Goal: Task Accomplishment & Management: Manage account settings

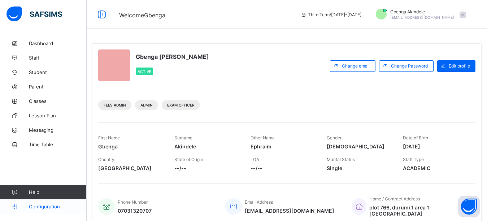
click at [45, 208] on span "Configuration" at bounding box center [57, 207] width 57 height 6
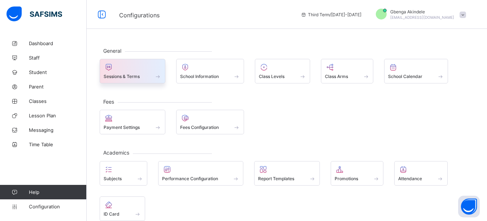
click at [115, 81] on div "Sessions & Terms" at bounding box center [133, 71] width 66 height 25
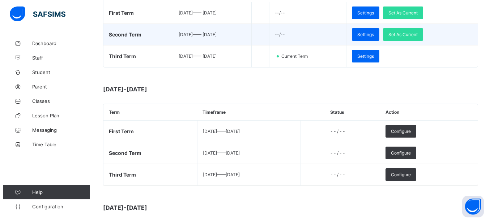
scroll to position [181, 0]
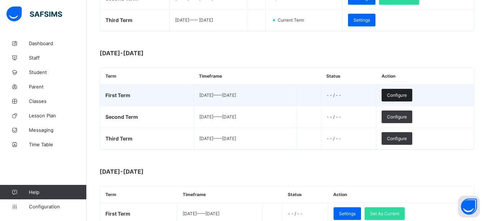
click at [407, 97] on span "Configure" at bounding box center [397, 94] width 20 height 5
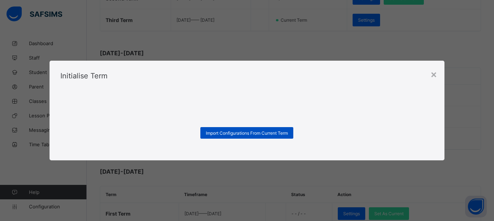
click at [269, 135] on span "Import Configurations From Current Term" at bounding box center [247, 132] width 82 height 5
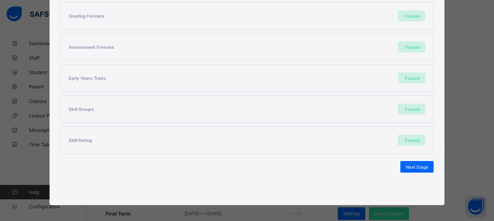
scroll to position [200, 0]
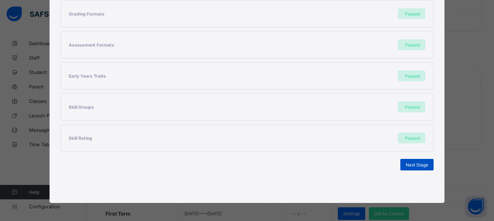
click at [404, 162] on div "Next Stage" at bounding box center [416, 165] width 33 height 12
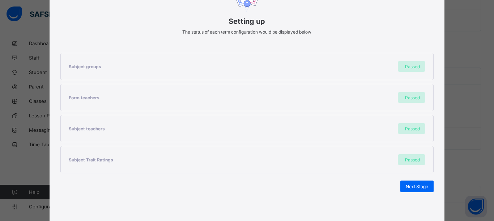
scroll to position [107, 0]
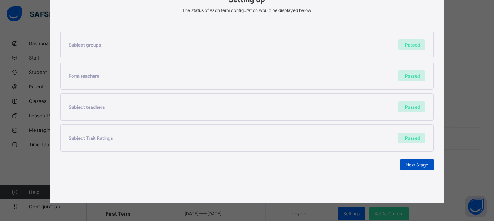
click at [410, 167] on span "Next Stage" at bounding box center [416, 164] width 22 height 5
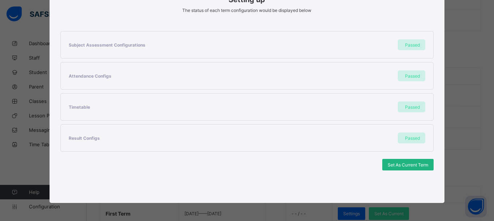
click at [403, 167] on span "Set As Current Term" at bounding box center [407, 164] width 40 height 5
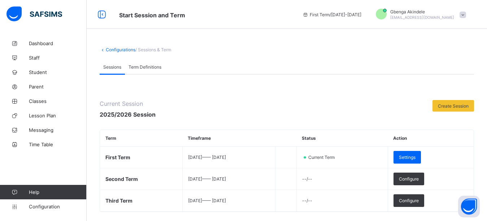
scroll to position [36, 0]
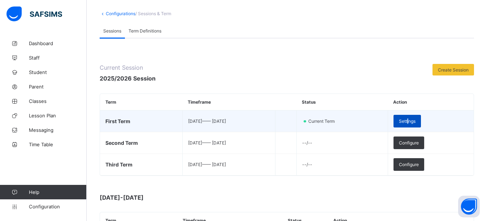
click at [416, 120] on span "Settings" at bounding box center [407, 120] width 17 height 5
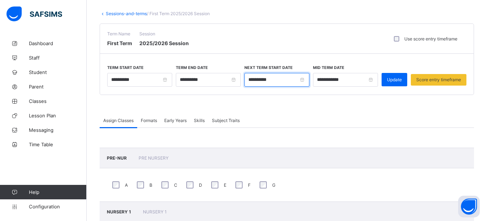
click at [257, 79] on input "**********" at bounding box center [277, 80] width 65 height 14
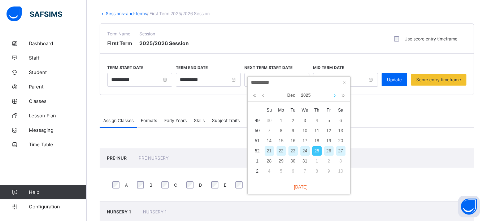
click at [335, 96] on link at bounding box center [334, 95] width 5 height 12
click at [281, 132] on div "5" at bounding box center [281, 130] width 9 height 9
type input "**********"
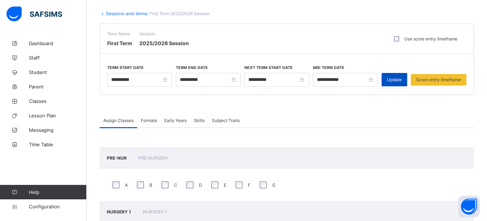
click at [399, 81] on span "Update" at bounding box center [394, 79] width 15 height 5
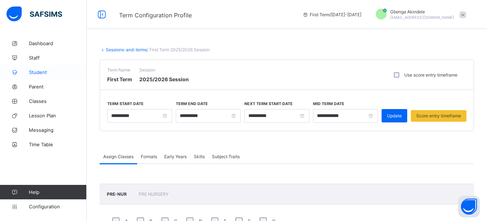
click at [37, 74] on span "Student" at bounding box center [58, 72] width 58 height 6
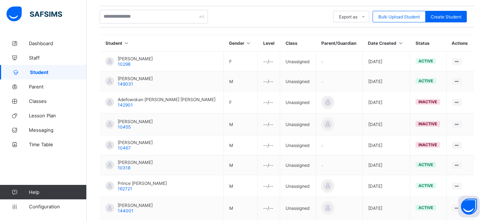
scroll to position [36, 0]
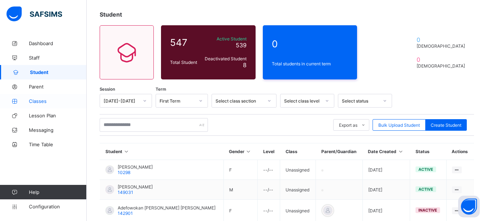
click at [39, 102] on span "Classes" at bounding box center [58, 101] width 58 height 6
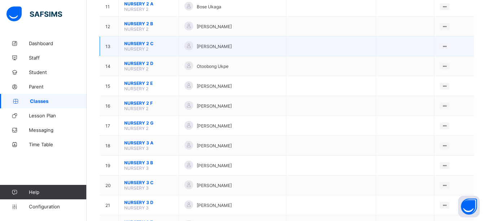
scroll to position [289, 0]
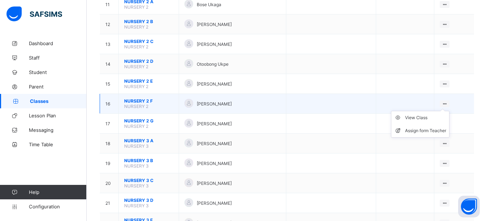
click at [450, 111] on ul "View Class Assign form Teacher" at bounding box center [420, 124] width 59 height 27
click at [422, 118] on div "View Class" at bounding box center [425, 117] width 41 height 7
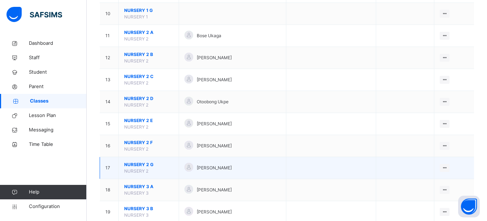
scroll to position [390, 0]
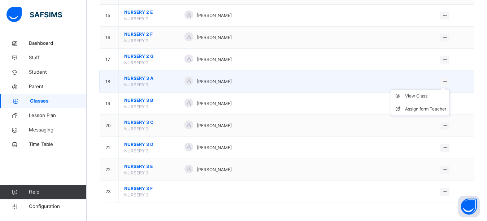
click at [448, 81] on icon at bounding box center [445, 81] width 6 height 5
click at [427, 96] on div "View Class" at bounding box center [425, 95] width 41 height 7
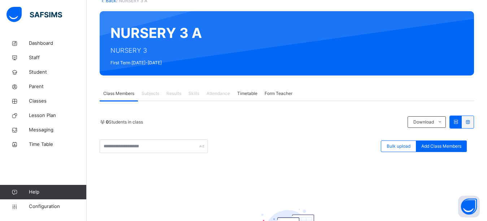
scroll to position [72, 0]
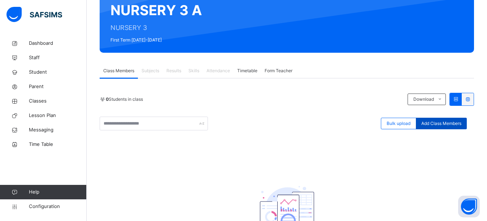
click at [440, 124] on span "Add Class Members" at bounding box center [442, 123] width 40 height 7
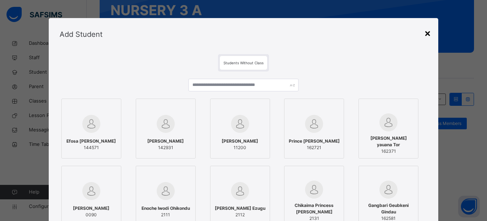
click at [427, 34] on div "×" at bounding box center [427, 32] width 7 height 15
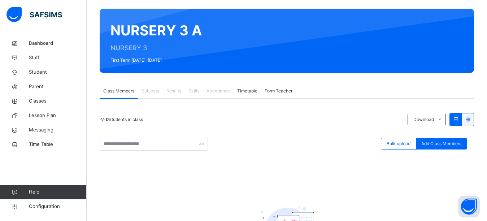
scroll to position [139, 0]
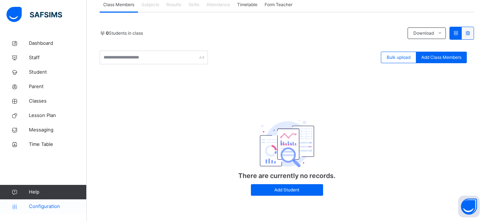
click at [43, 206] on span "Configuration" at bounding box center [57, 206] width 57 height 7
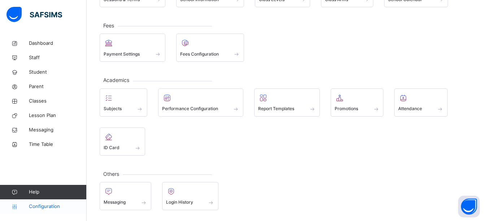
scroll to position [80, 0]
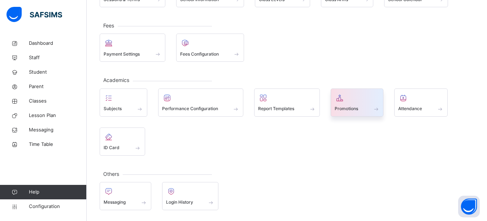
click at [353, 108] on span "Promotions" at bounding box center [346, 108] width 23 height 7
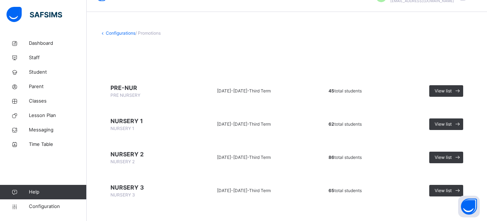
scroll to position [27, 0]
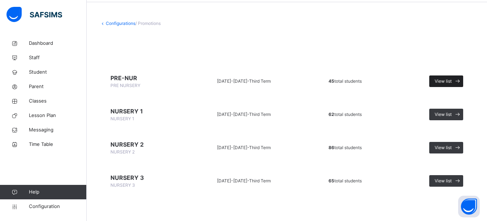
click at [451, 81] on span "View list" at bounding box center [443, 81] width 17 height 7
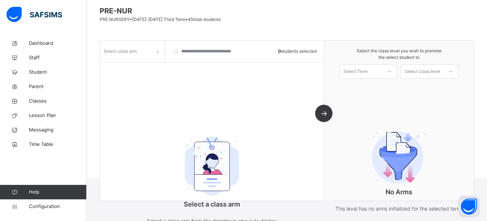
scroll to position [51, 0]
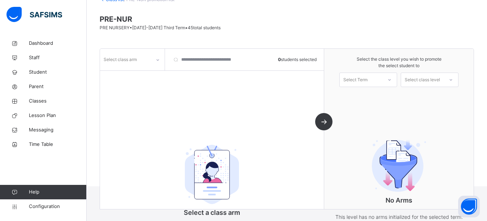
click at [155, 60] on div at bounding box center [158, 60] width 12 height 12
click at [134, 78] on div "A" at bounding box center [132, 76] width 64 height 12
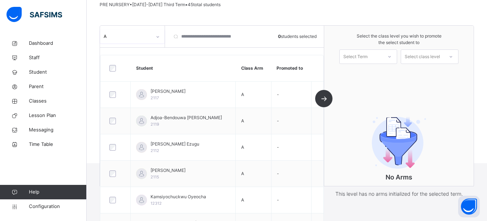
scroll to position [87, 0]
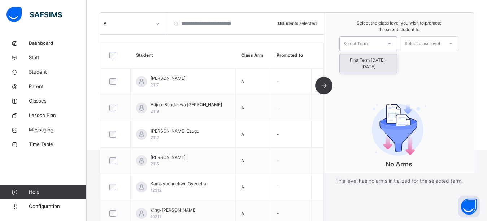
click at [392, 46] on div at bounding box center [389, 44] width 13 height 12
click at [373, 63] on div "First Term [DATE]-[DATE]" at bounding box center [368, 63] width 57 height 19
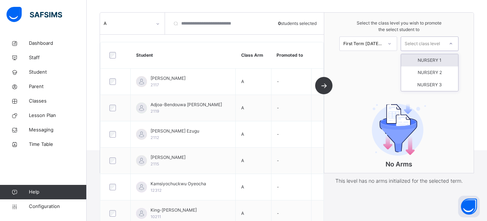
click at [453, 43] on icon at bounding box center [451, 43] width 4 height 7
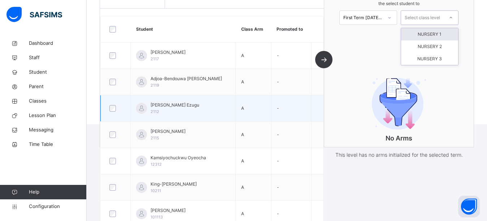
scroll to position [5, 0]
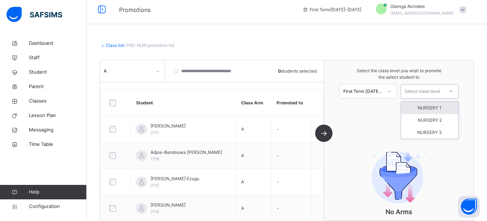
click at [117, 103] on div at bounding box center [116, 103] width 16 height 7
click at [324, 135] on div "A 15 students selected Student Class Arm Promoted to [PERSON_NAME] 2117 A - Adj…" at bounding box center [212, 140] width 224 height 160
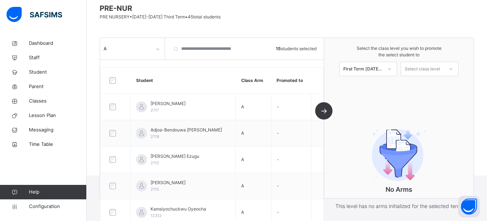
scroll to position [0, 0]
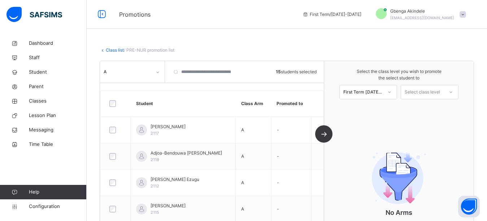
click at [454, 90] on div at bounding box center [451, 92] width 13 height 12
click at [442, 110] on div "NURSERY 1" at bounding box center [429, 109] width 57 height 12
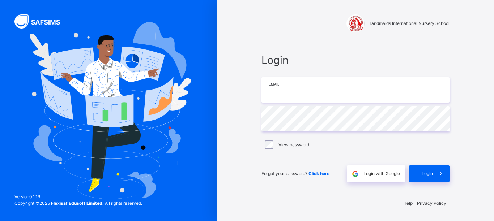
type input "**********"
